Goal: Task Accomplishment & Management: Complete application form

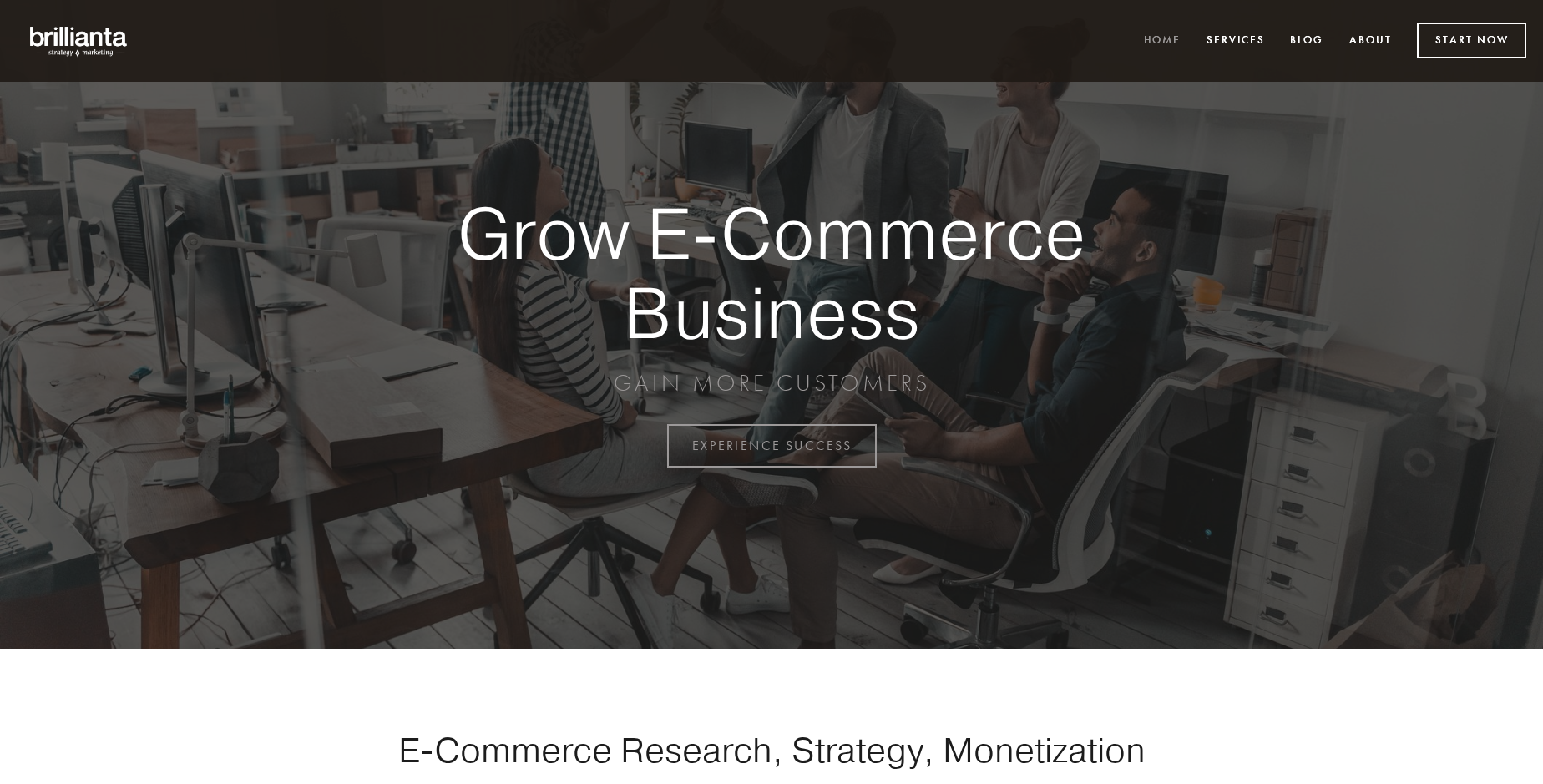
scroll to position [4375, 0]
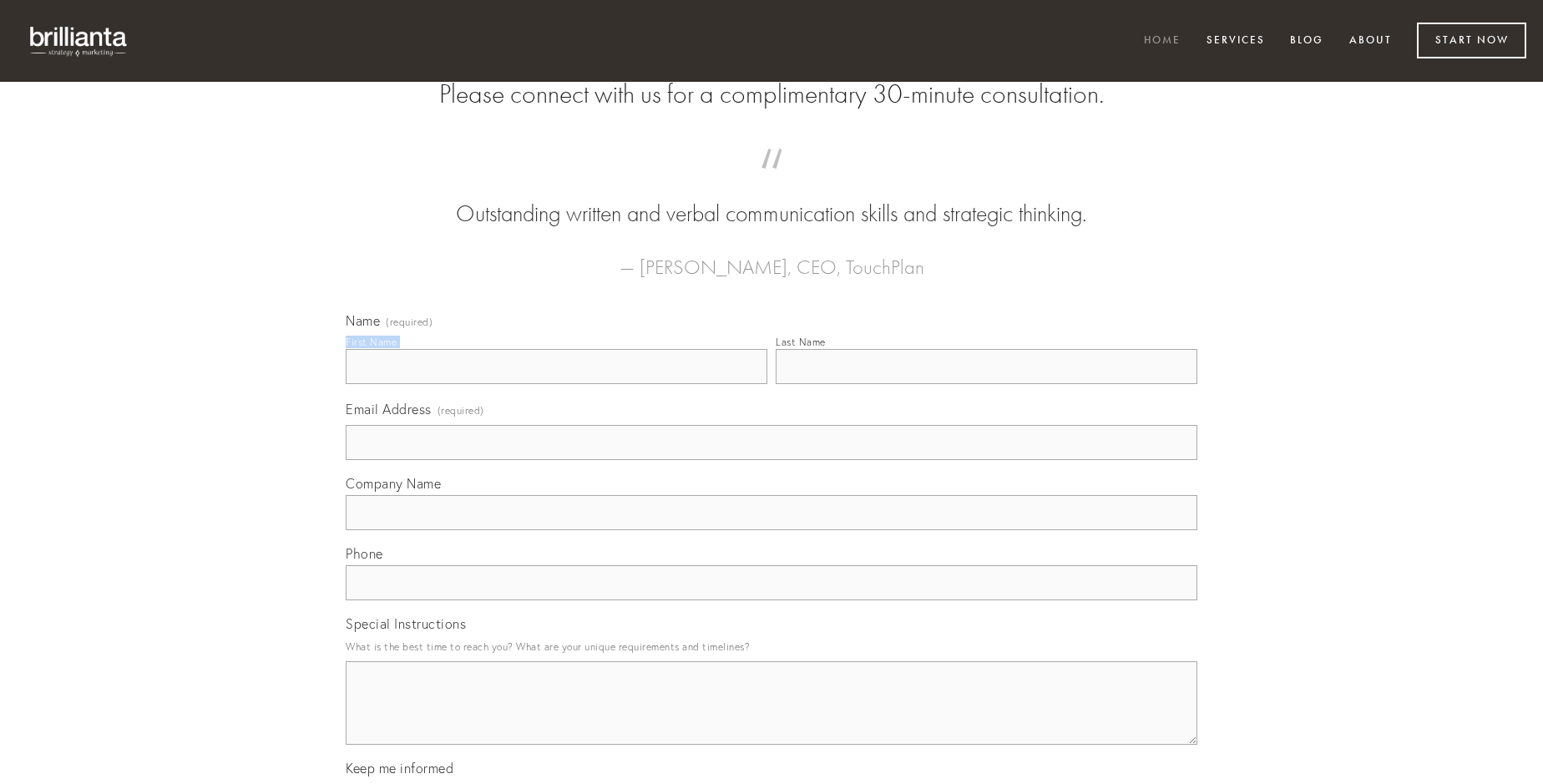
type input "[PERSON_NAME]"
click at [986, 384] on input "Last Name" at bounding box center [987, 366] width 422 height 35
type input "[PERSON_NAME]"
click at [772, 460] on input "Email Address (required)" at bounding box center [772, 442] width 852 height 35
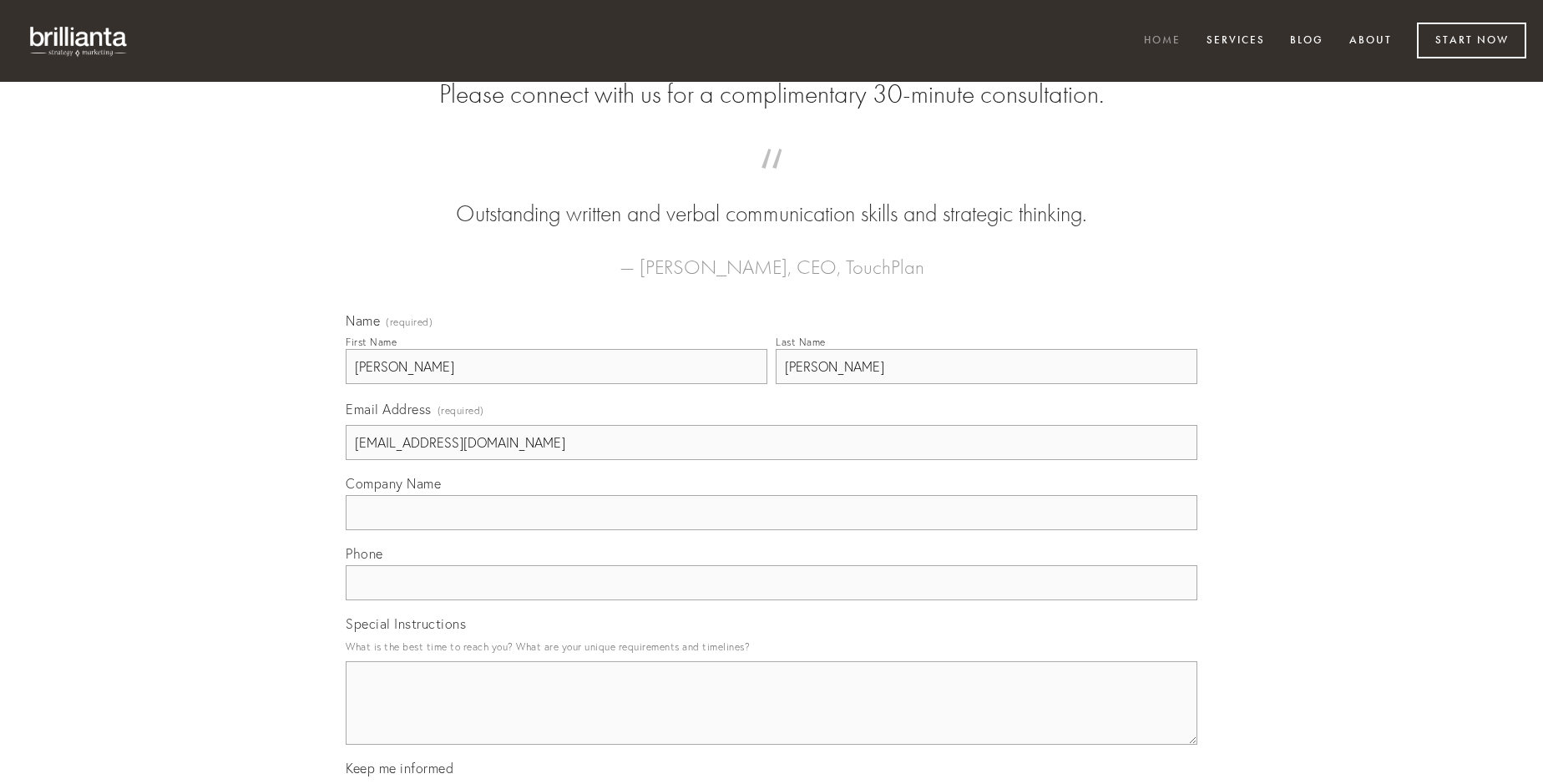
type input "[EMAIL_ADDRESS][DOMAIN_NAME]"
click at [772, 530] on input "Company Name" at bounding box center [772, 512] width 852 height 35
type input "armarium"
click at [772, 601] on input "text" at bounding box center [772, 583] width 852 height 35
click at [772, 717] on textarea "Special Instructions" at bounding box center [772, 703] width 852 height 84
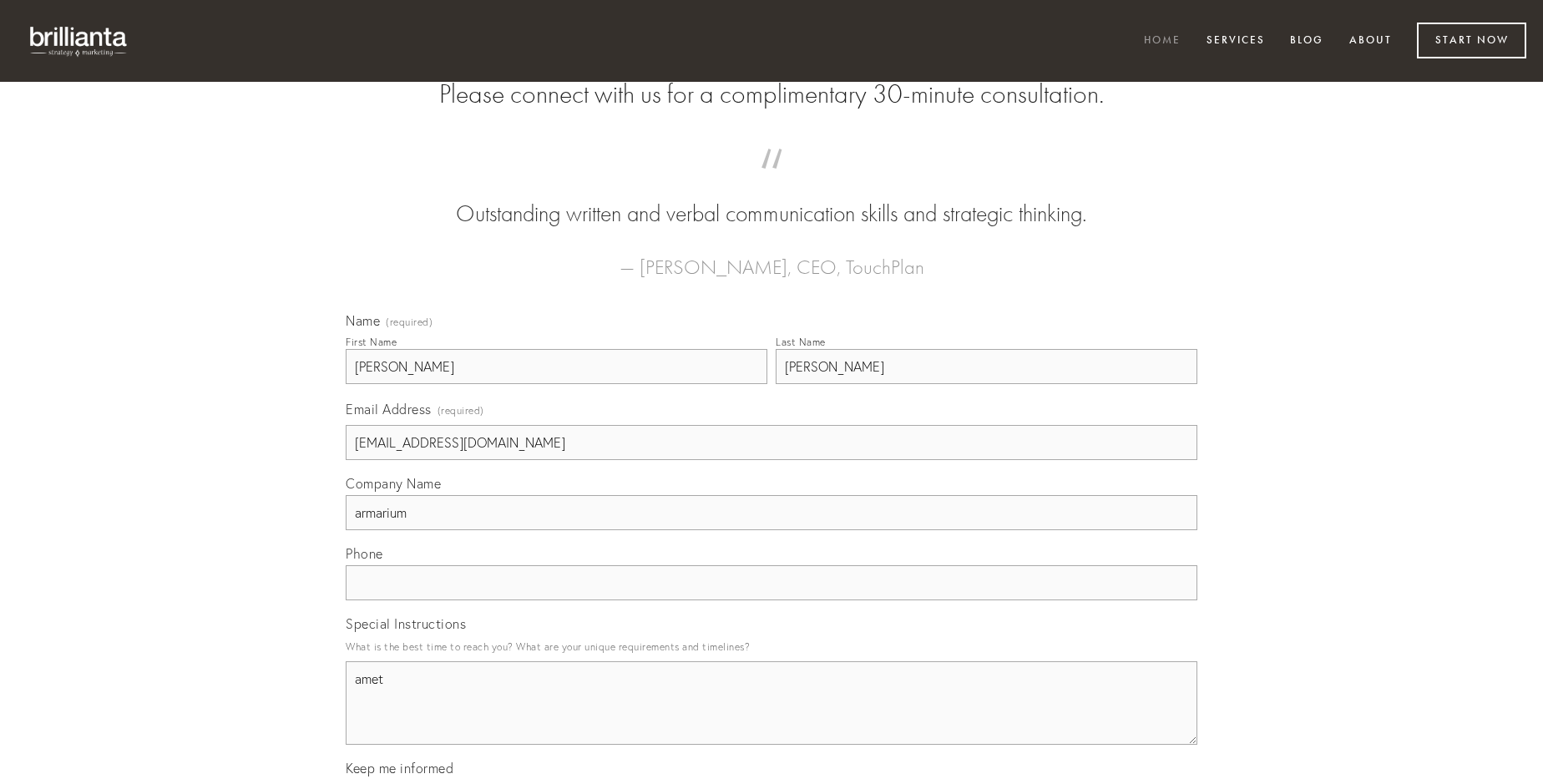
type textarea "amet"
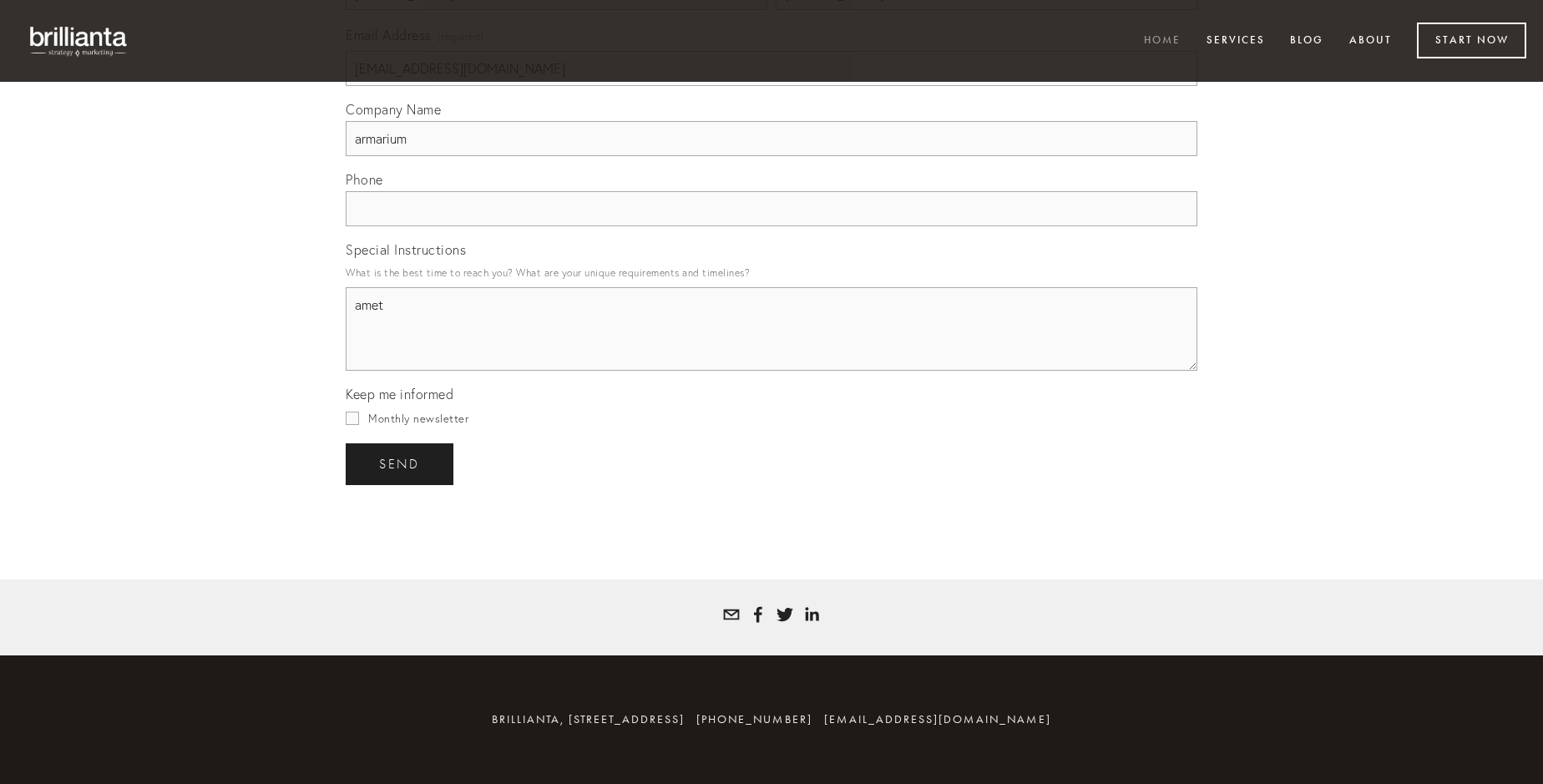
click at [401, 463] on span "send" at bounding box center [399, 464] width 41 height 15
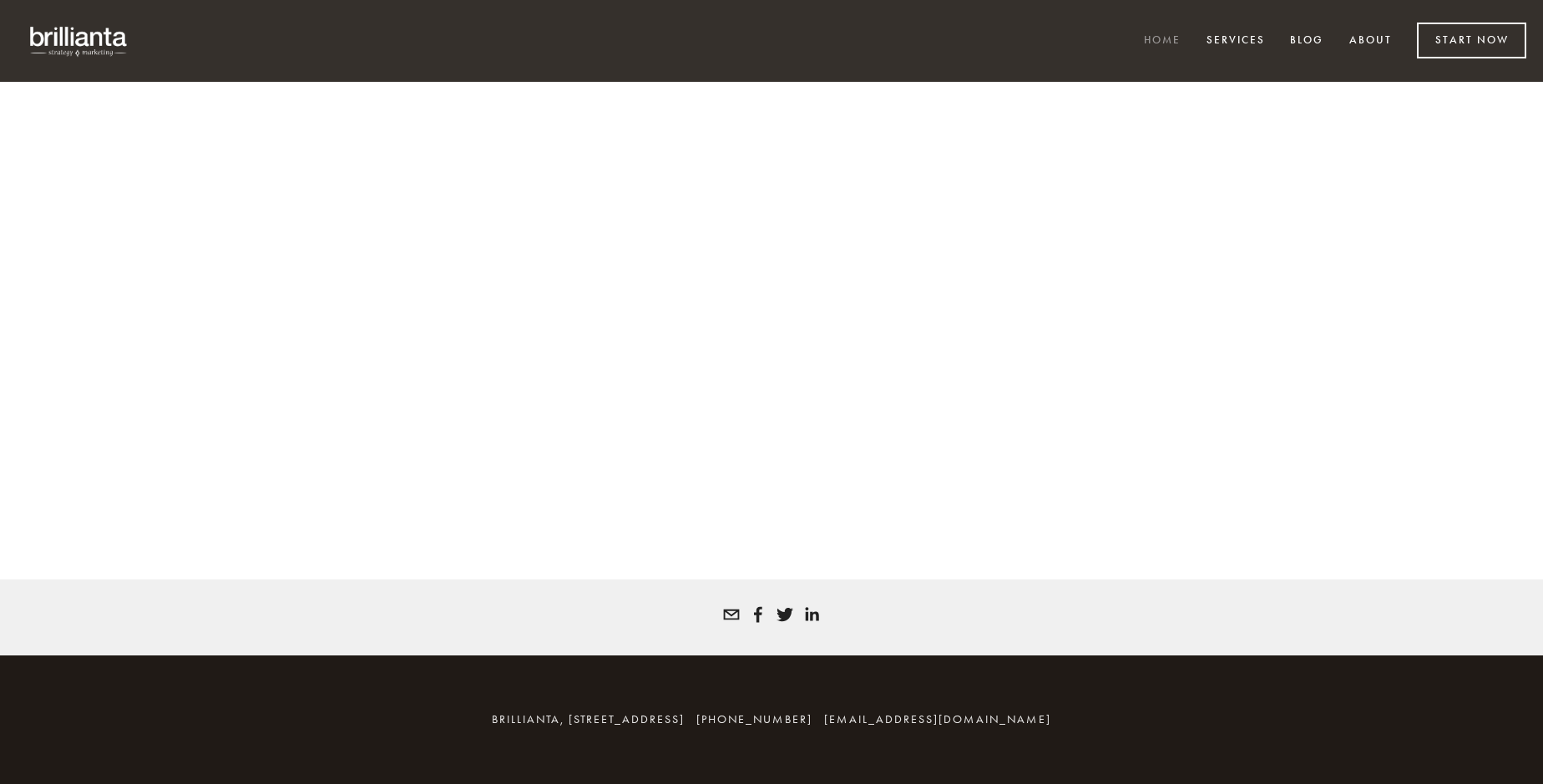
scroll to position [4353, 0]
